Goal: Task Accomplishment & Management: Use online tool/utility

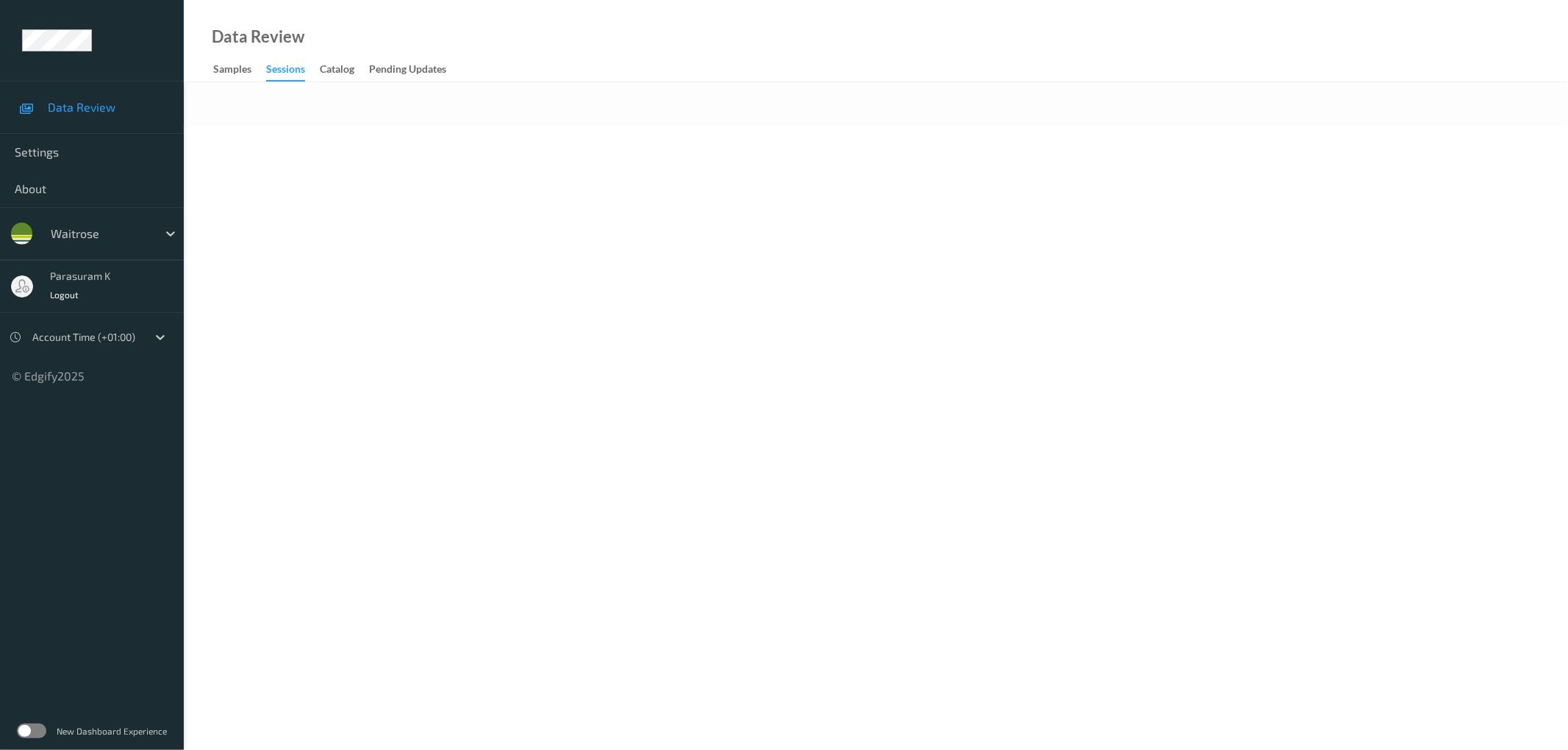
click at [642, 40] on div "Data Review Samples Sessions Catalog Pending Updates" at bounding box center [876, 41] width 1384 height 82
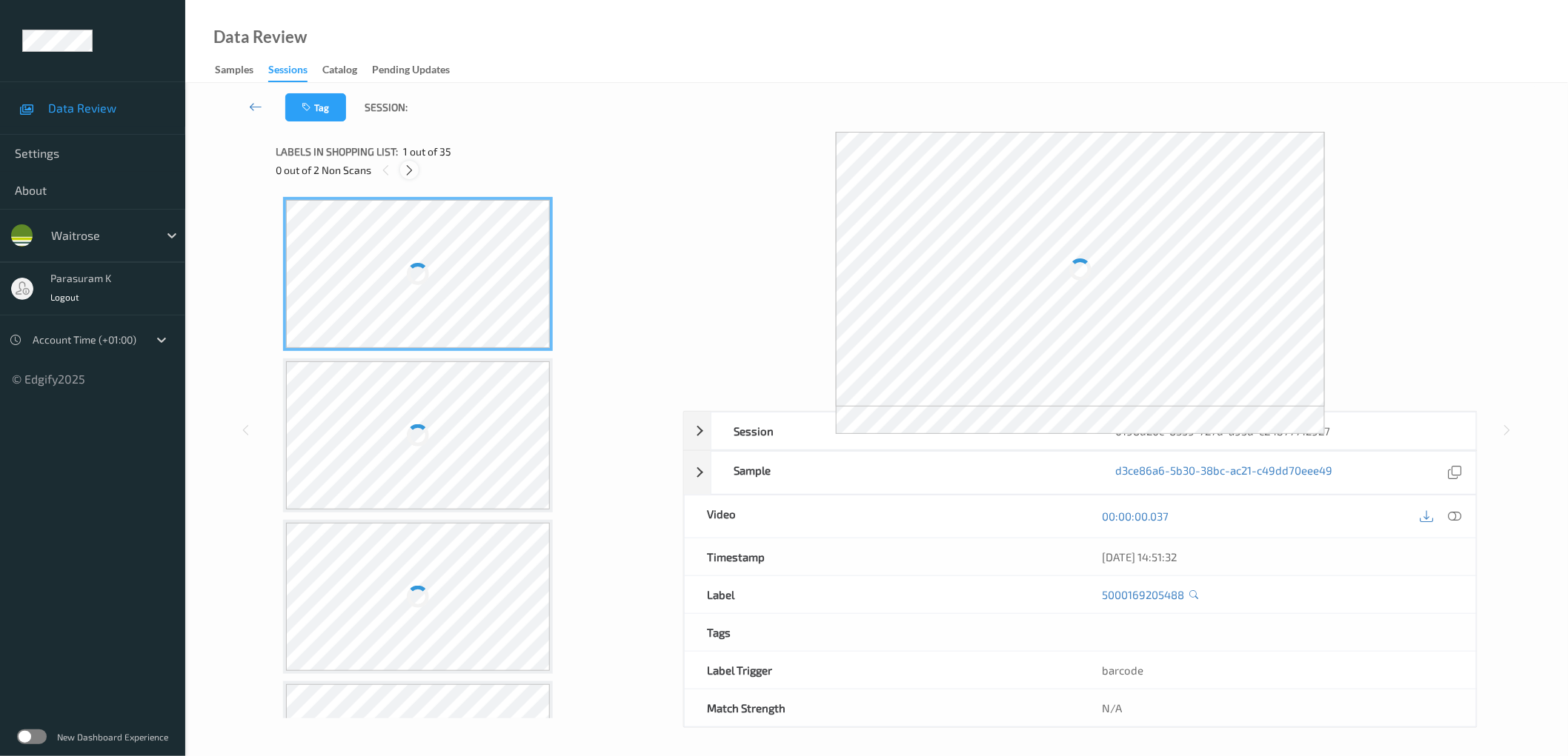
click at [410, 167] on icon at bounding box center [409, 170] width 12 height 13
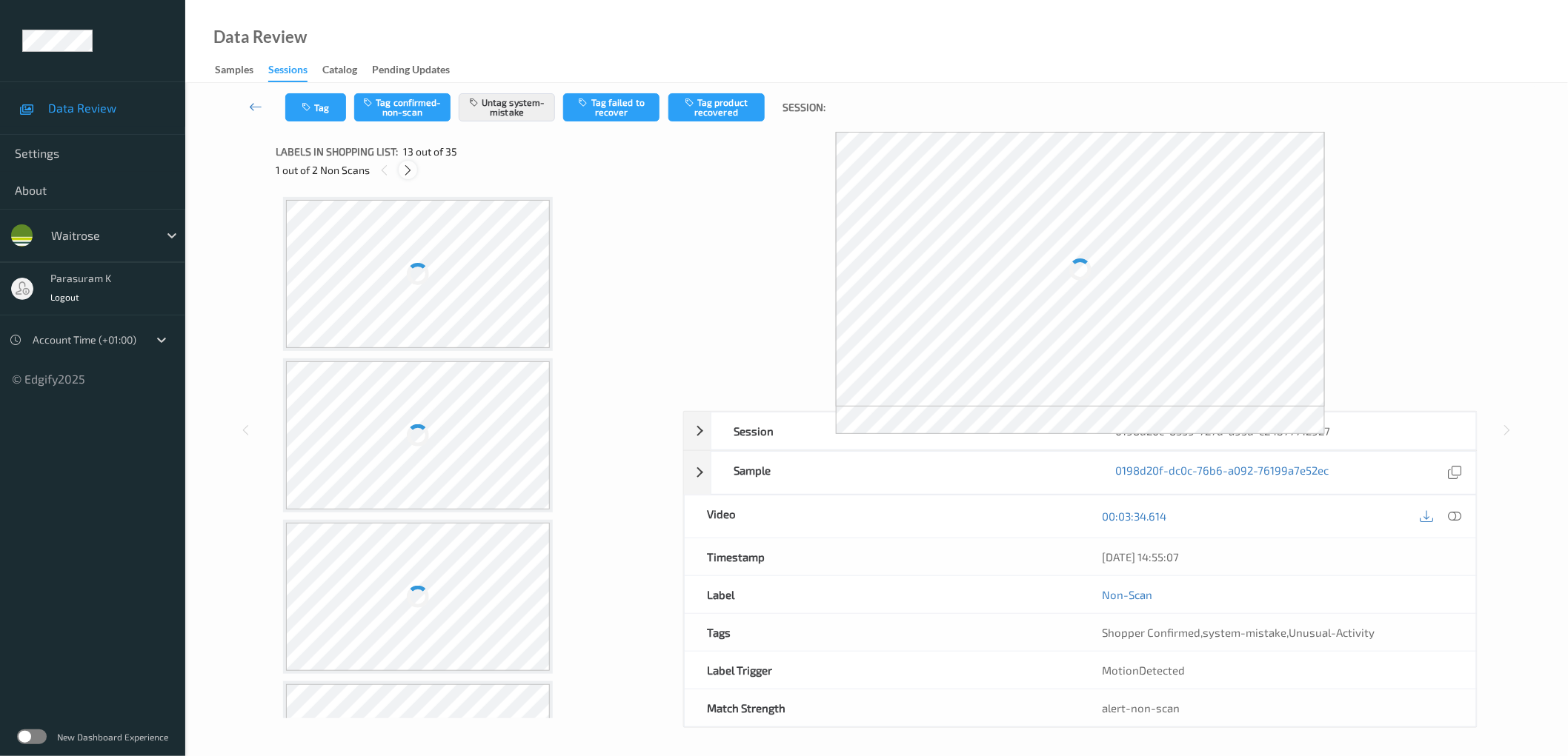
scroll to position [1772, 0]
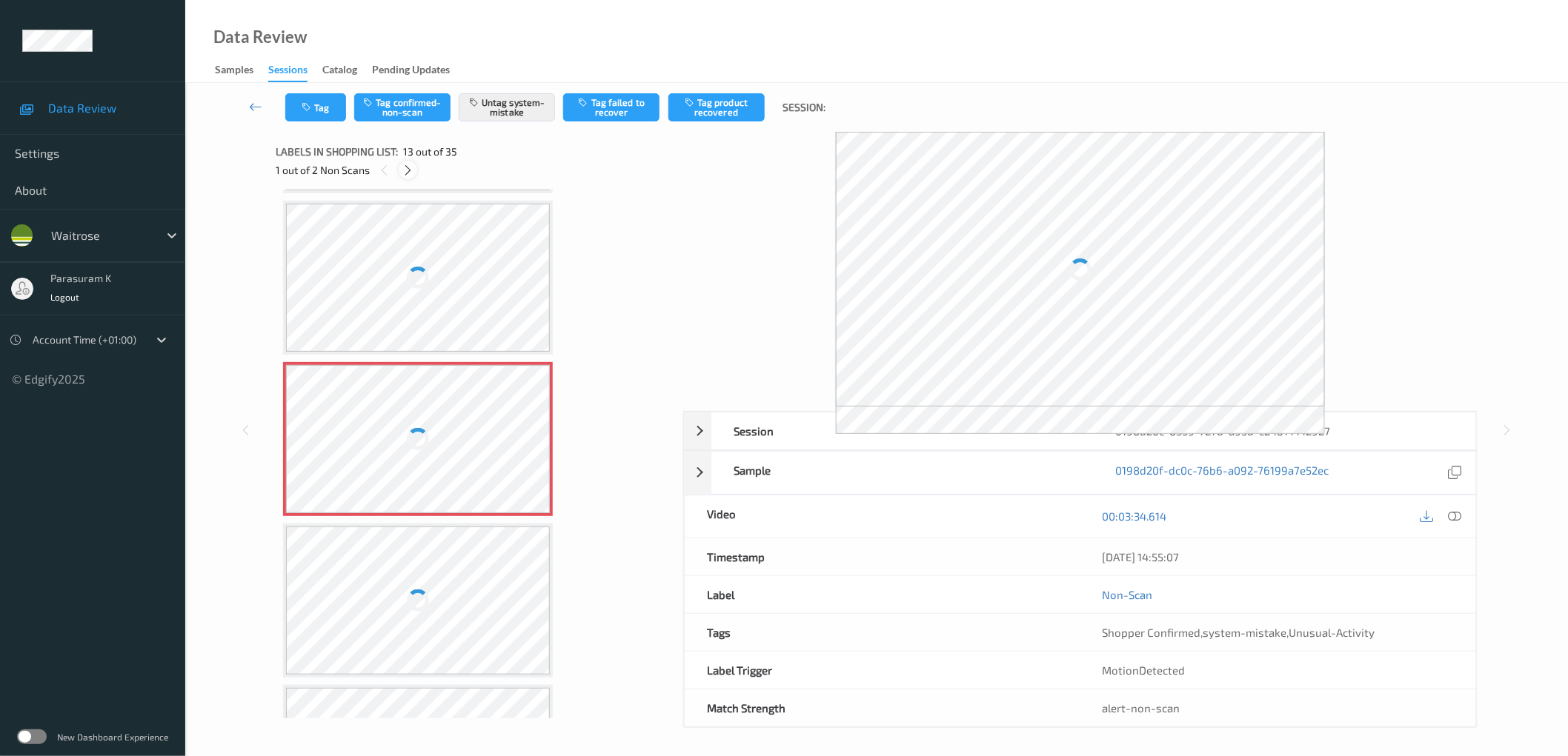
click at [410, 167] on icon at bounding box center [407, 170] width 12 height 13
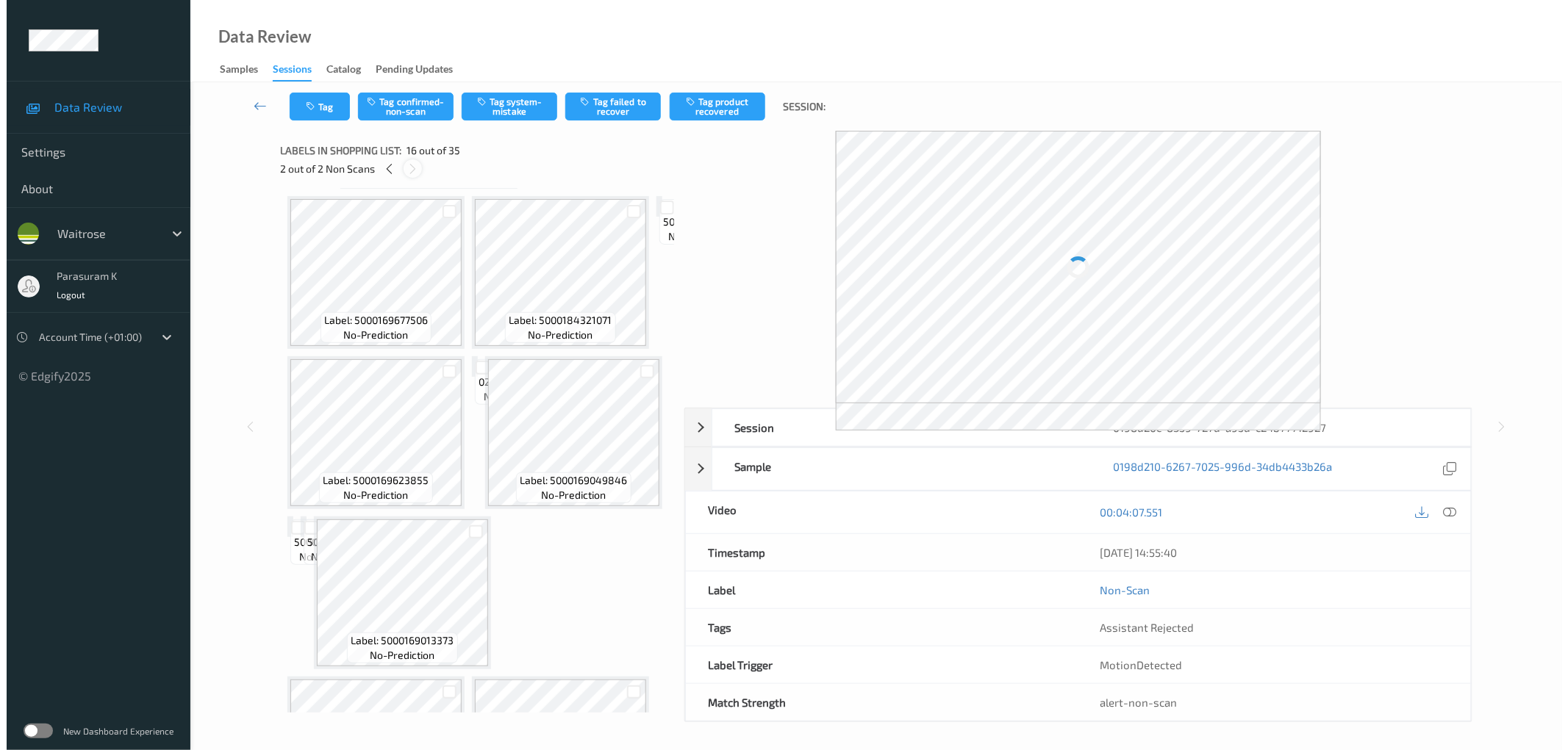
scroll to position [1121, 0]
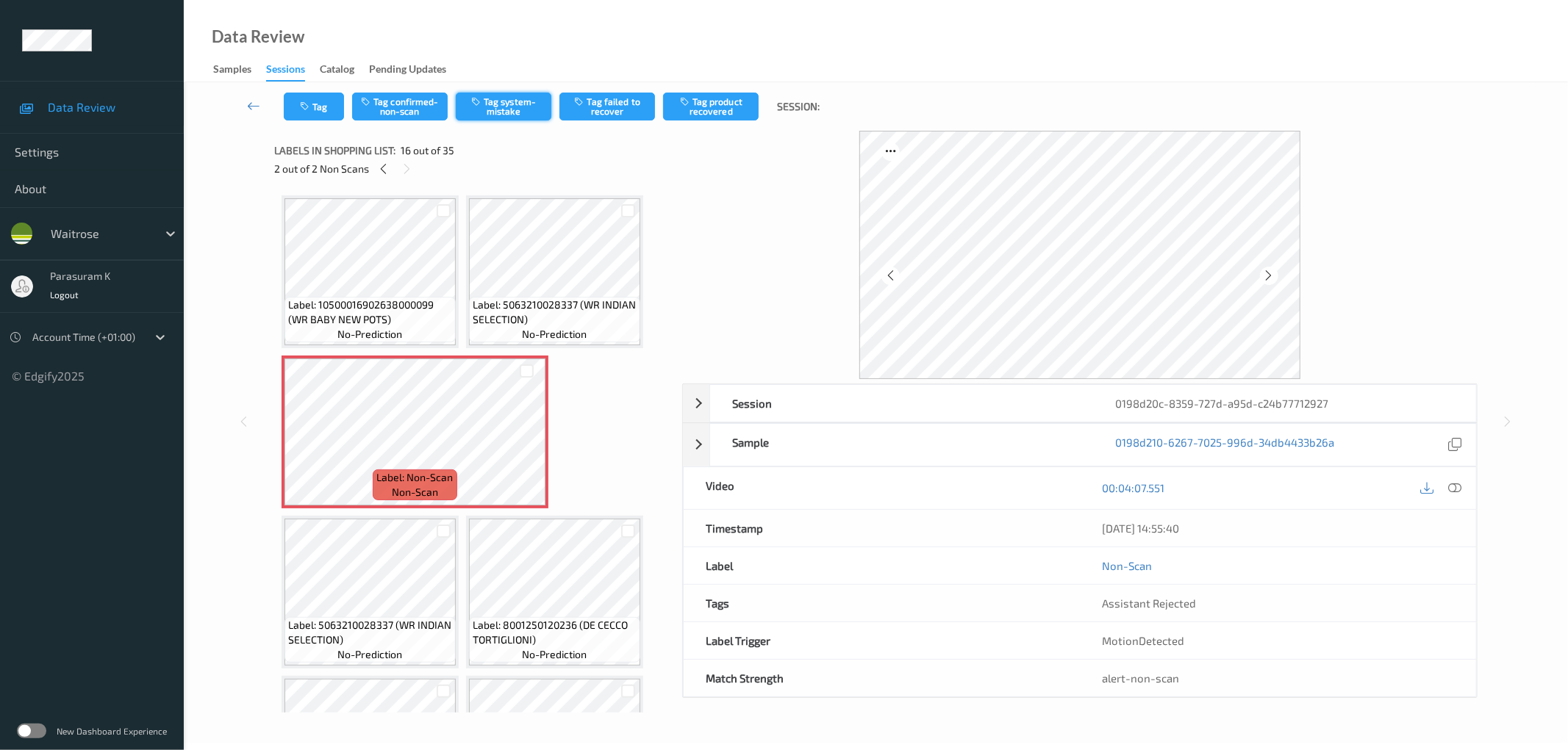
click at [496, 112] on button "Tag system-mistake" at bounding box center [503, 106] width 95 height 28
click at [520, 111] on button "Tag system-mistake" at bounding box center [503, 106] width 95 height 28
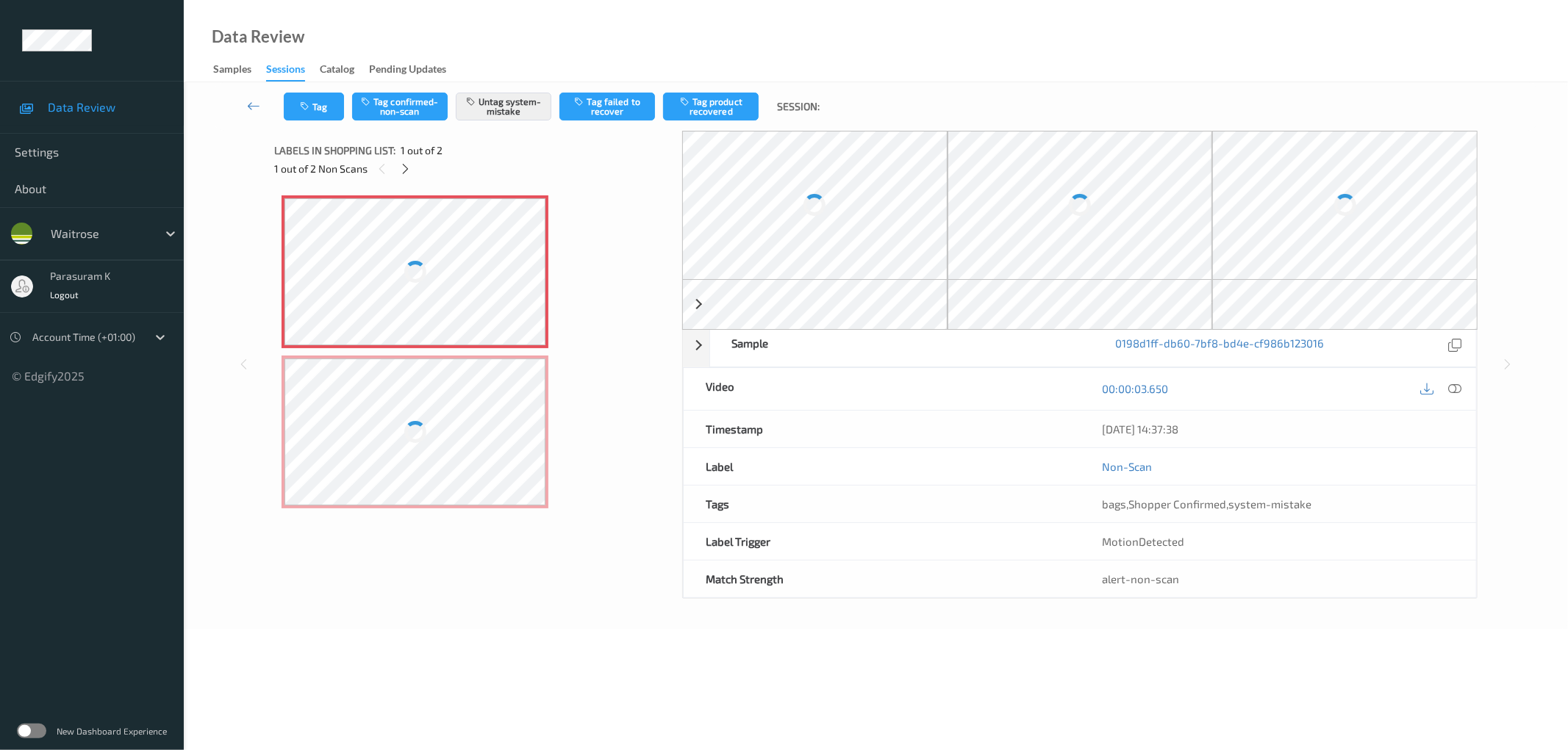
click at [500, 301] on div at bounding box center [415, 271] width 262 height 147
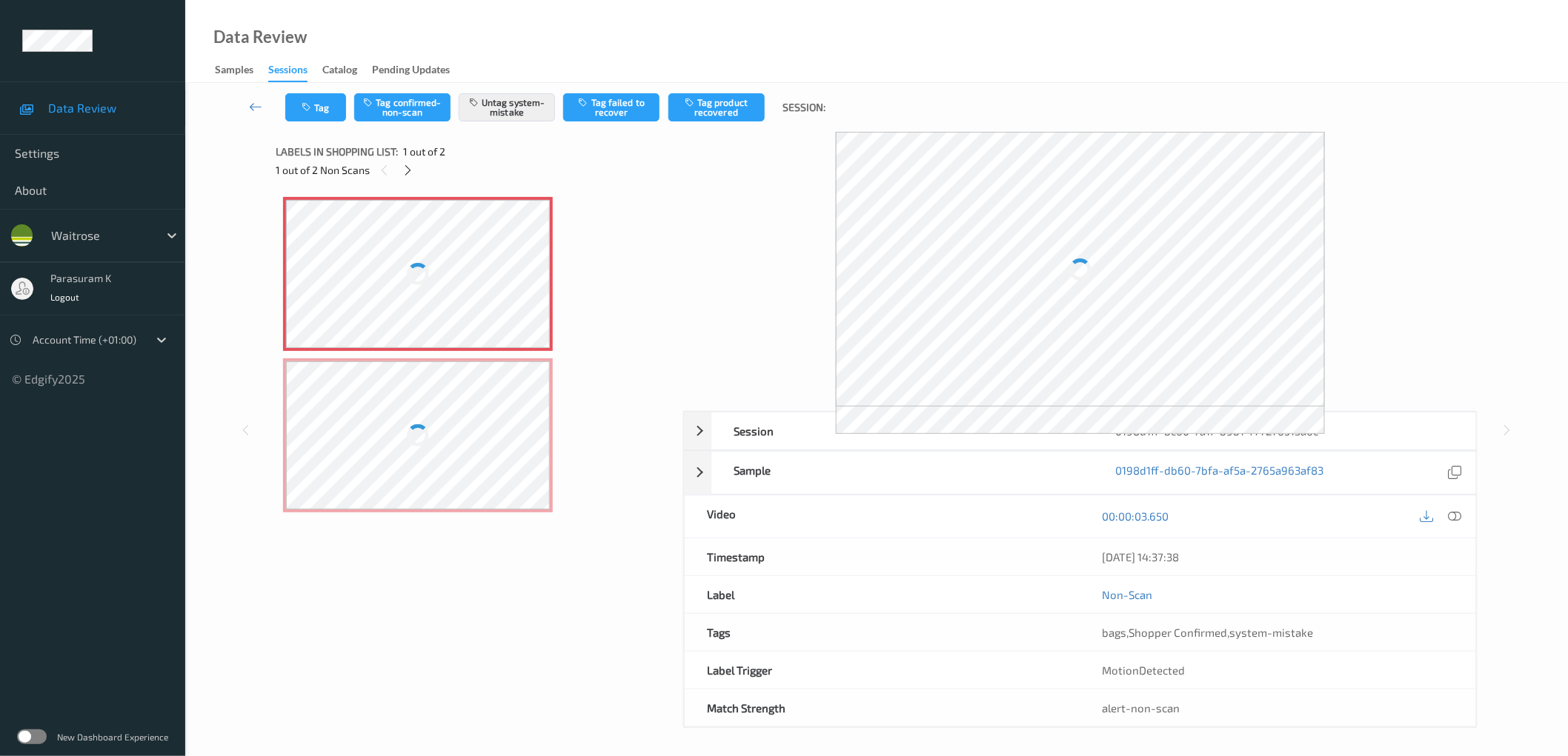
click at [490, 416] on div at bounding box center [417, 435] width 264 height 148
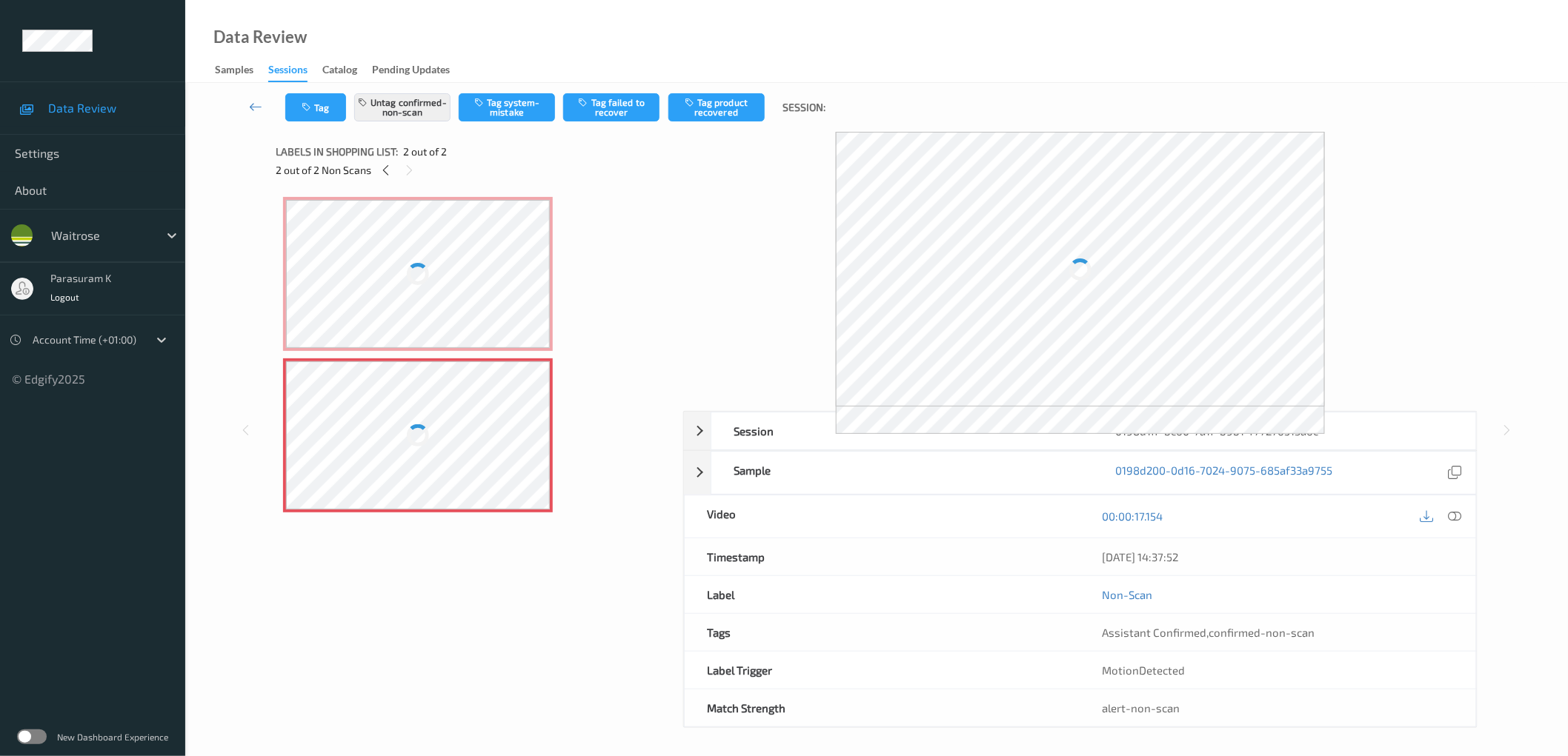
click at [490, 290] on div at bounding box center [417, 274] width 264 height 148
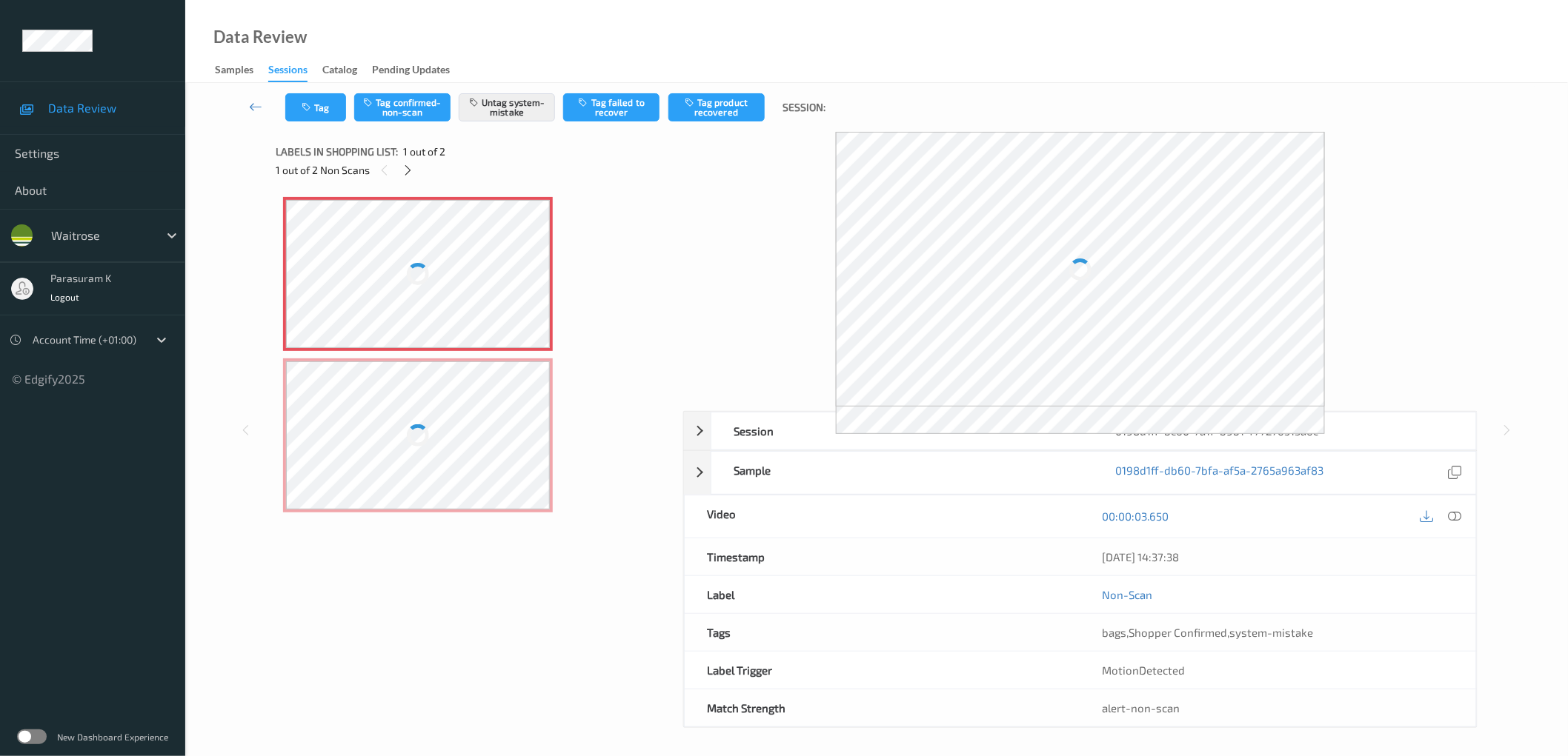
click at [474, 409] on div at bounding box center [417, 435] width 264 height 148
